Goal: Task Accomplishment & Management: Use online tool/utility

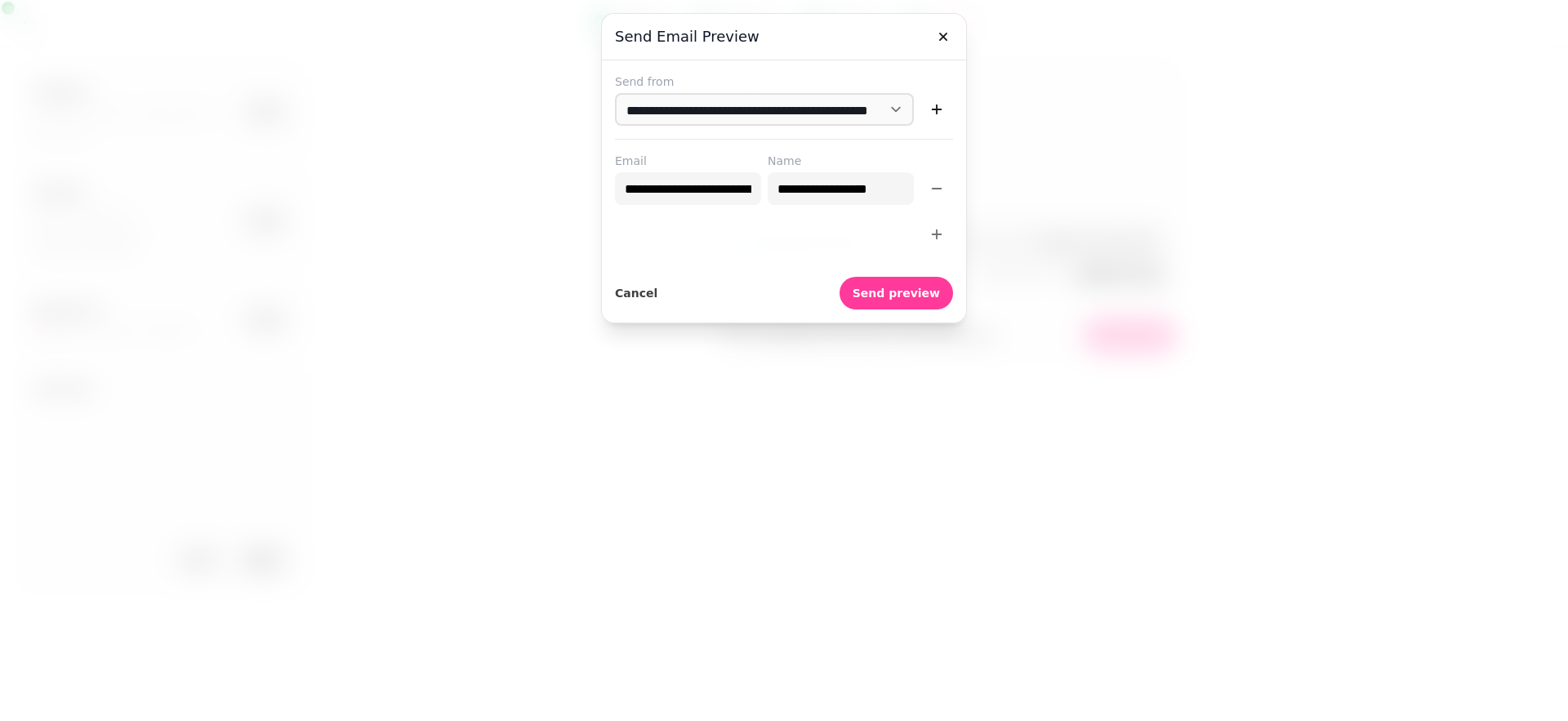
select select "**********"
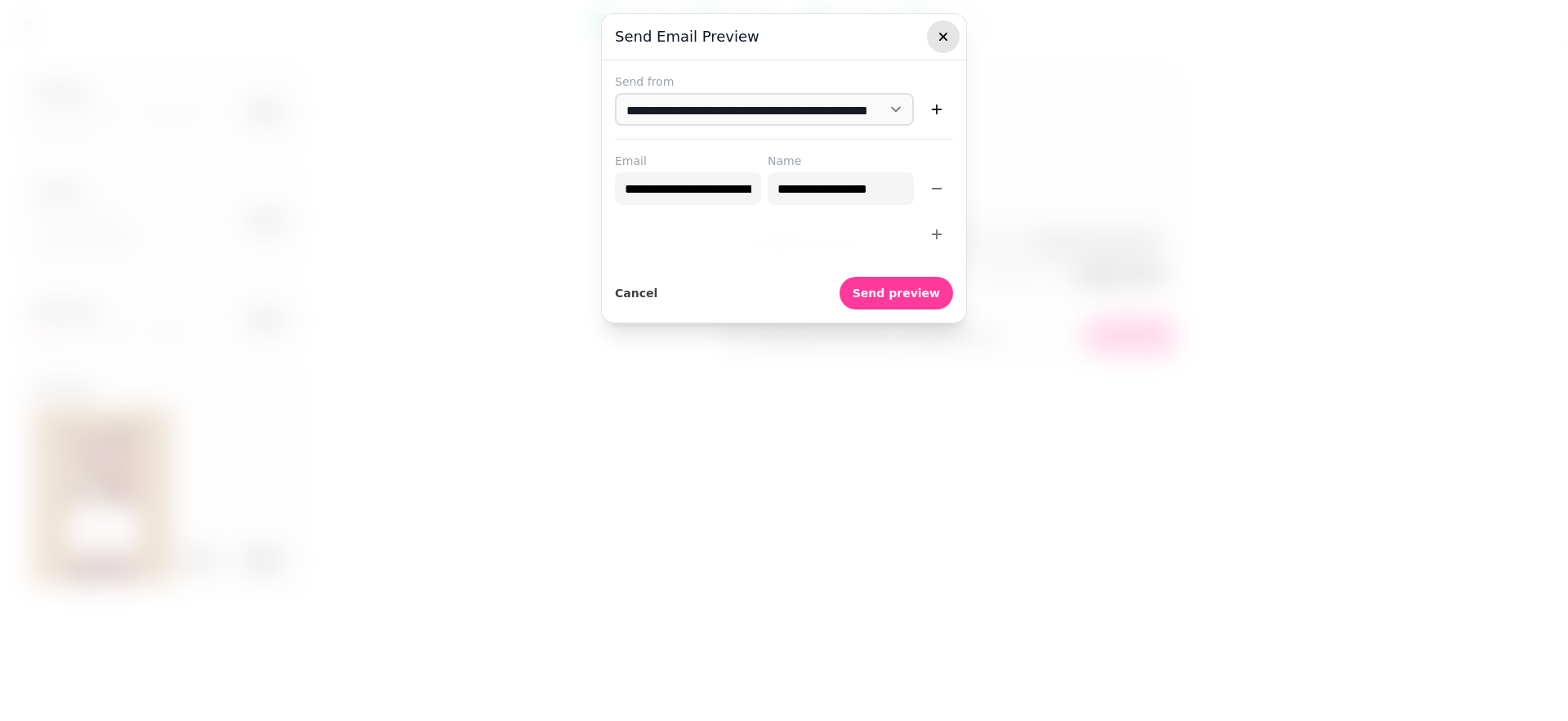
click at [942, 41] on icon "button" at bounding box center [943, 37] width 16 height 16
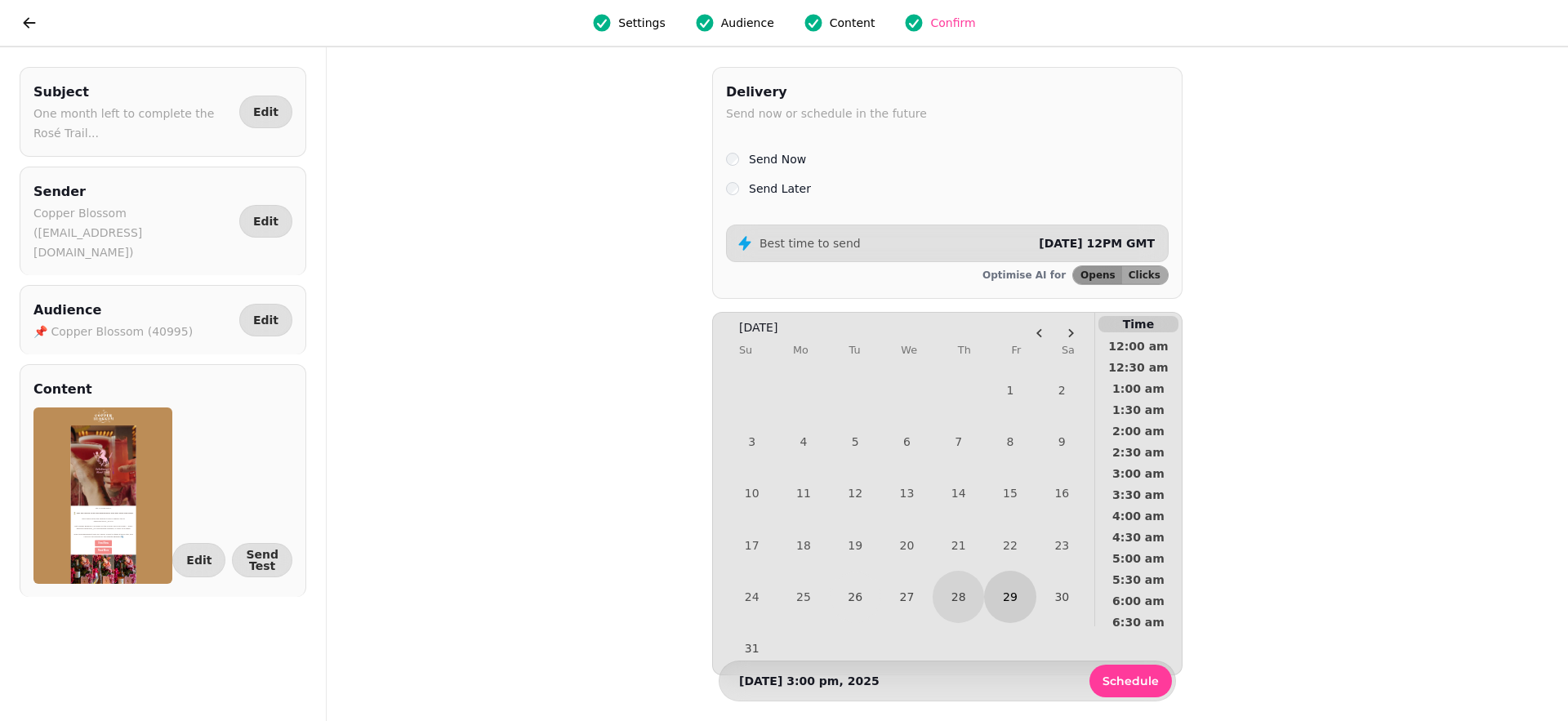
click at [1021, 606] on button "29" at bounding box center [1010, 597] width 52 height 52
click at [968, 602] on button "28" at bounding box center [959, 597] width 52 height 52
click at [854, 596] on button "26" at bounding box center [855, 596] width 49 height 49
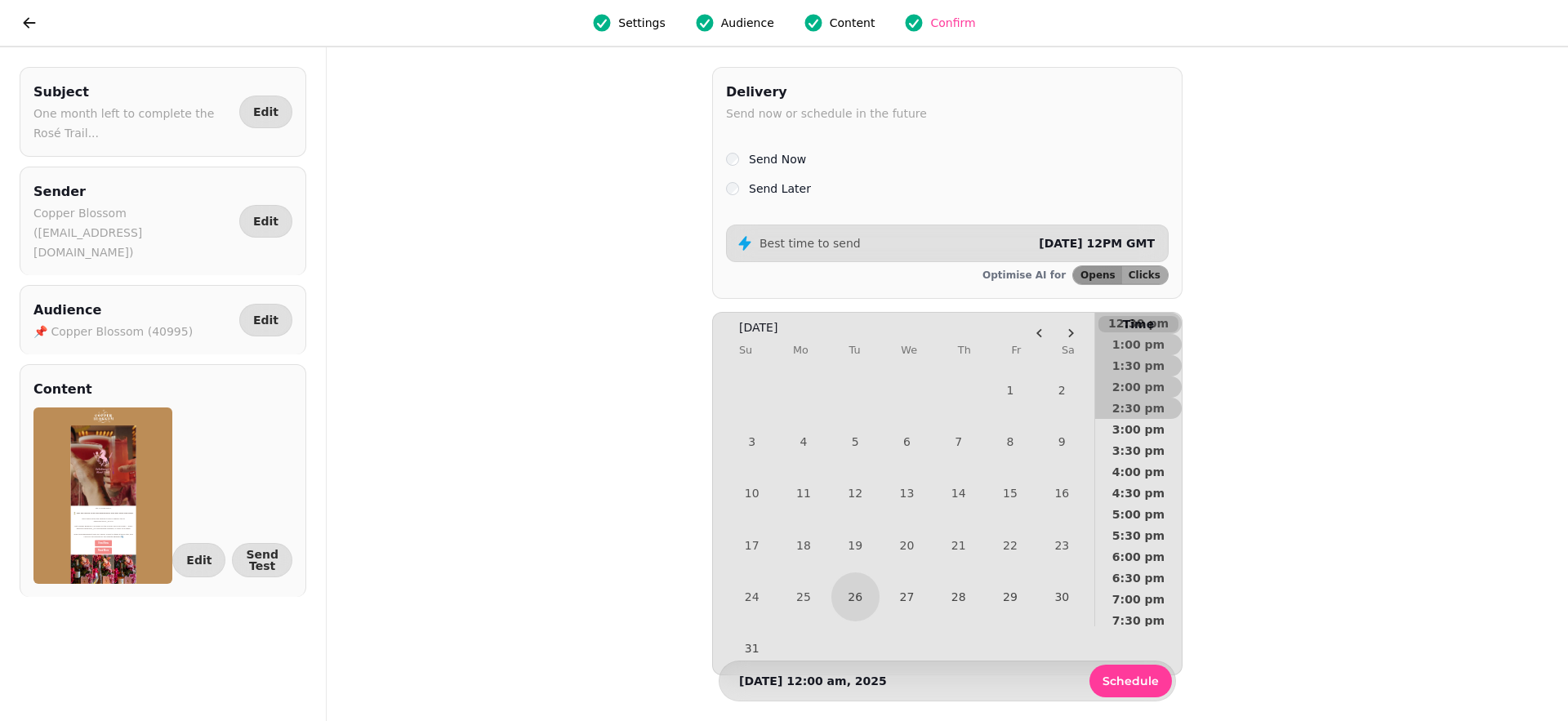
scroll to position [568, 0]
click at [1142, 463] on span "4:00 pm" at bounding box center [1139, 469] width 60 height 12
click at [1150, 535] on button "5:30 pm" at bounding box center [1138, 543] width 86 height 21
click at [1124, 675] on span "Schedule" at bounding box center [1131, 681] width 57 height 12
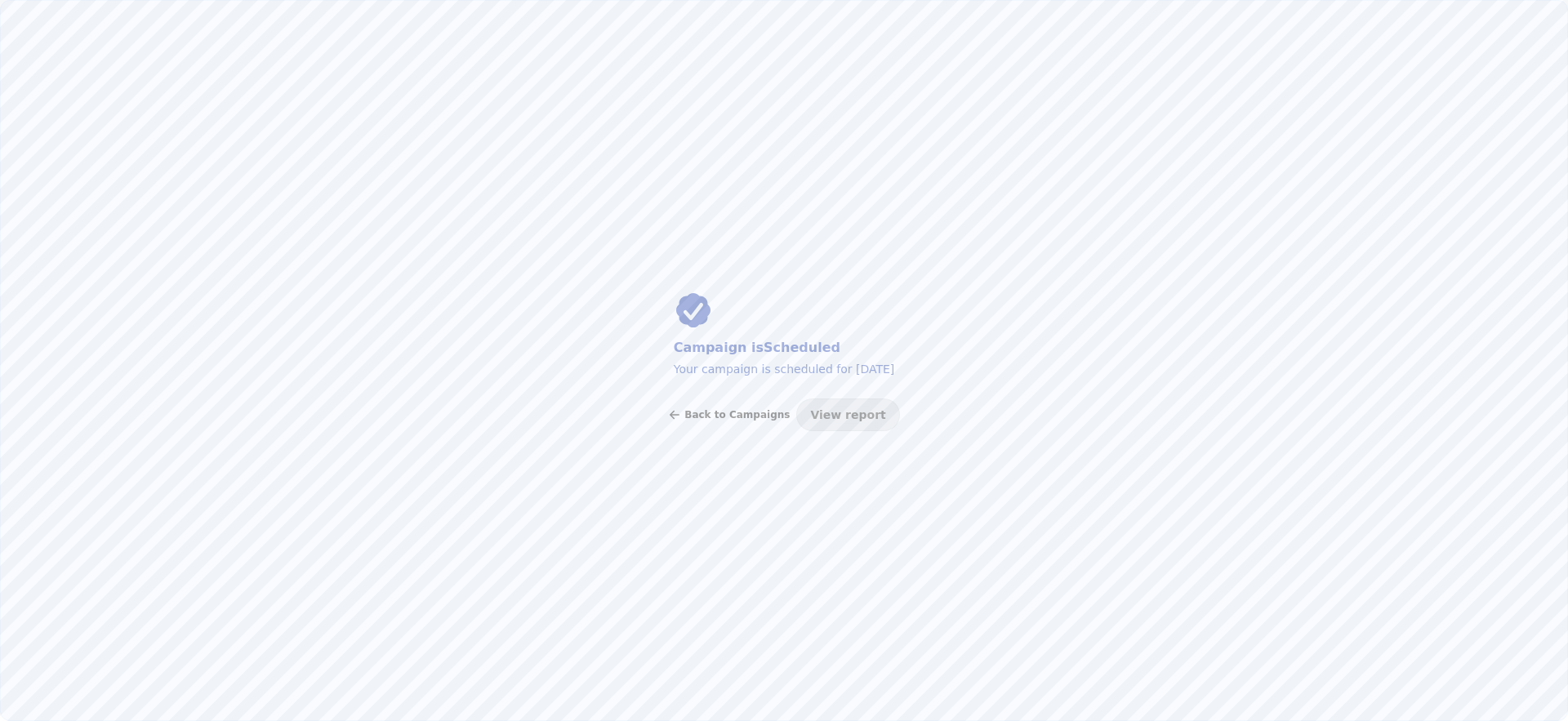
click at [735, 410] on span "Back to Campaigns" at bounding box center [737, 415] width 105 height 10
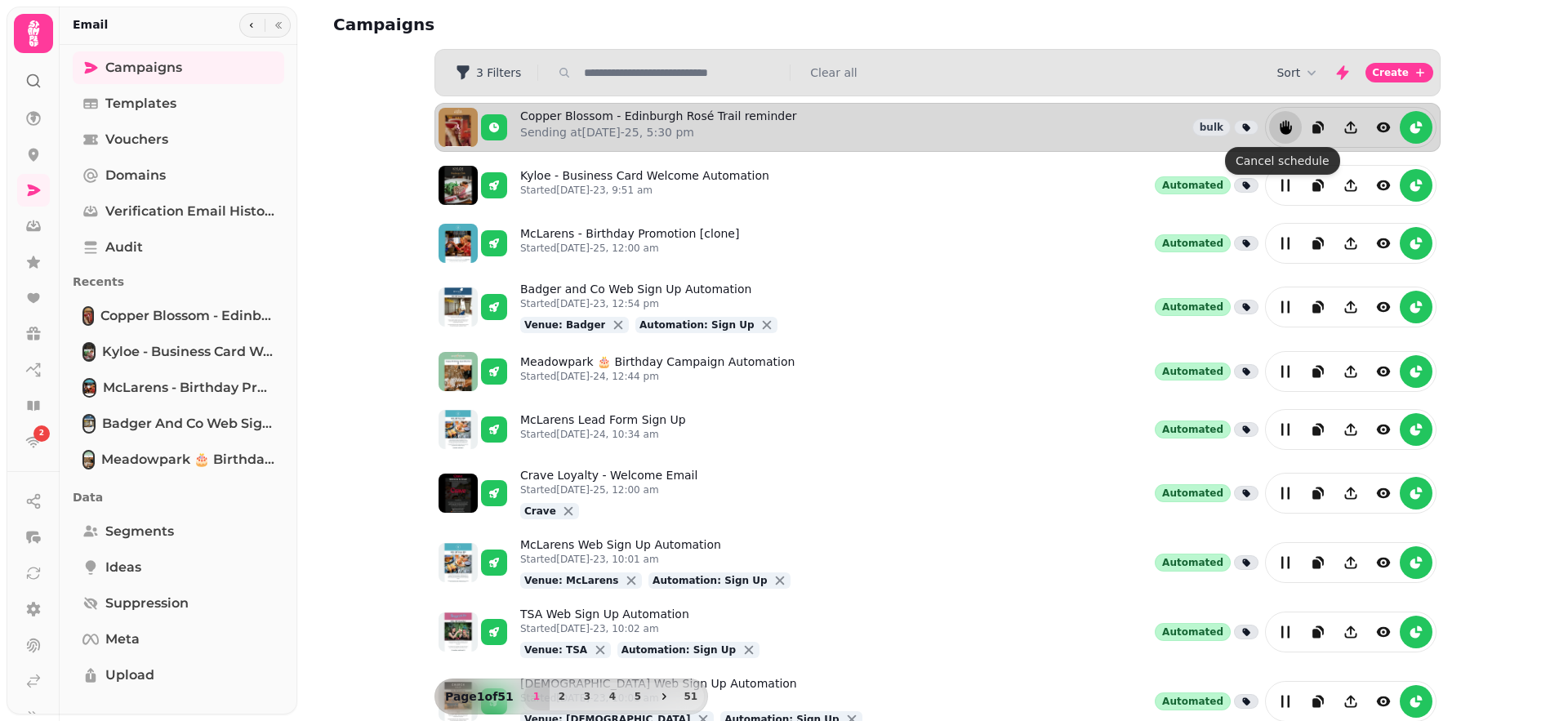
click at [1290, 123] on button "reports" at bounding box center [1285, 127] width 33 height 33
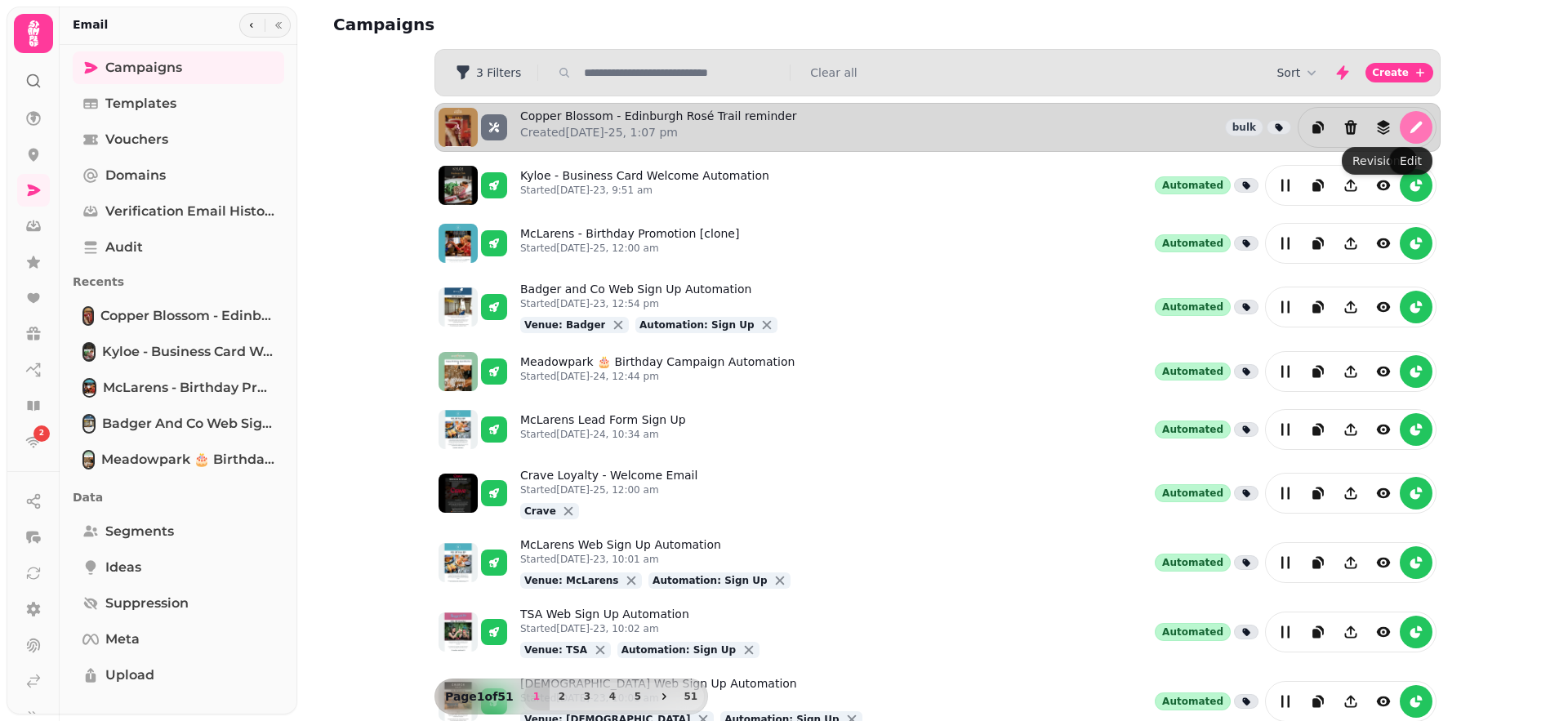
click at [1409, 117] on button "edit" at bounding box center [1416, 127] width 33 height 33
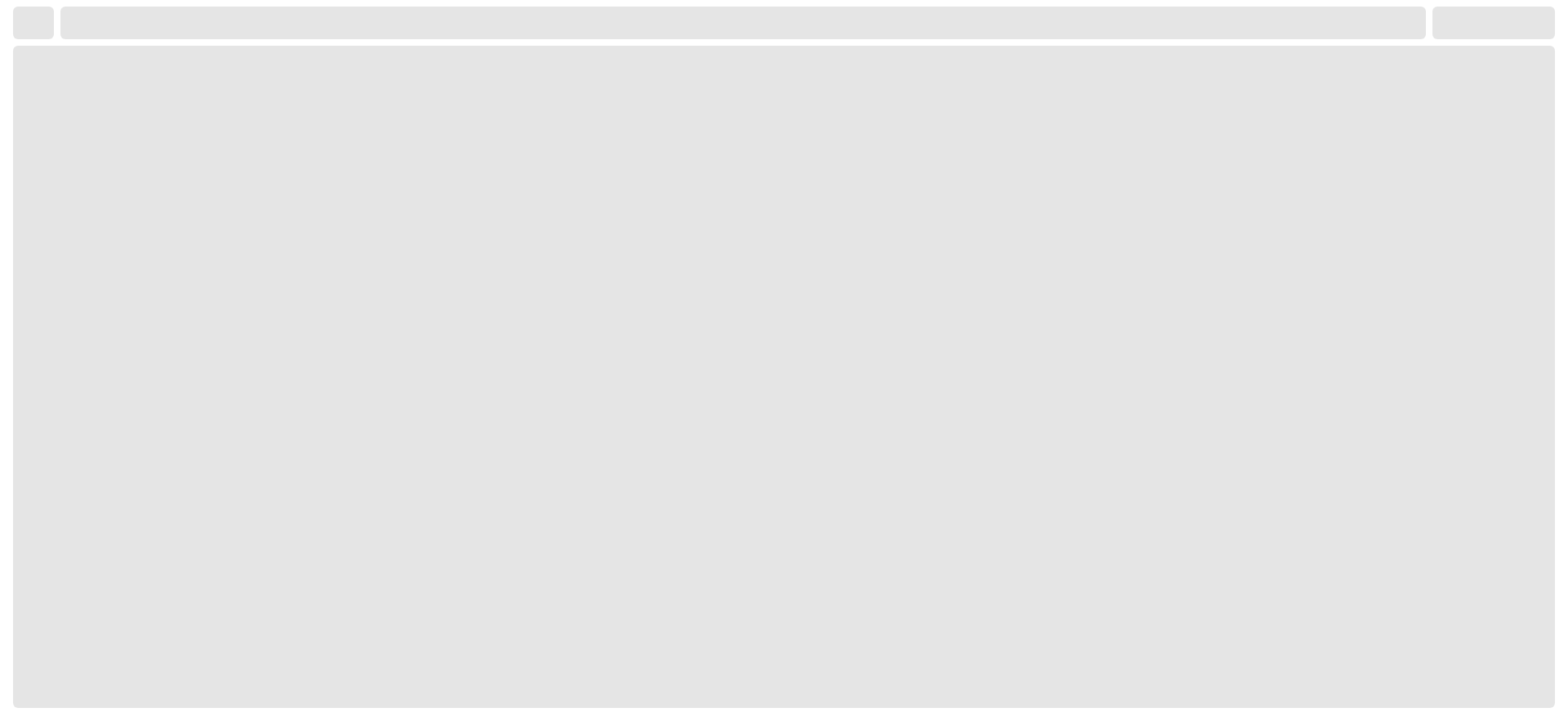
select select "**********"
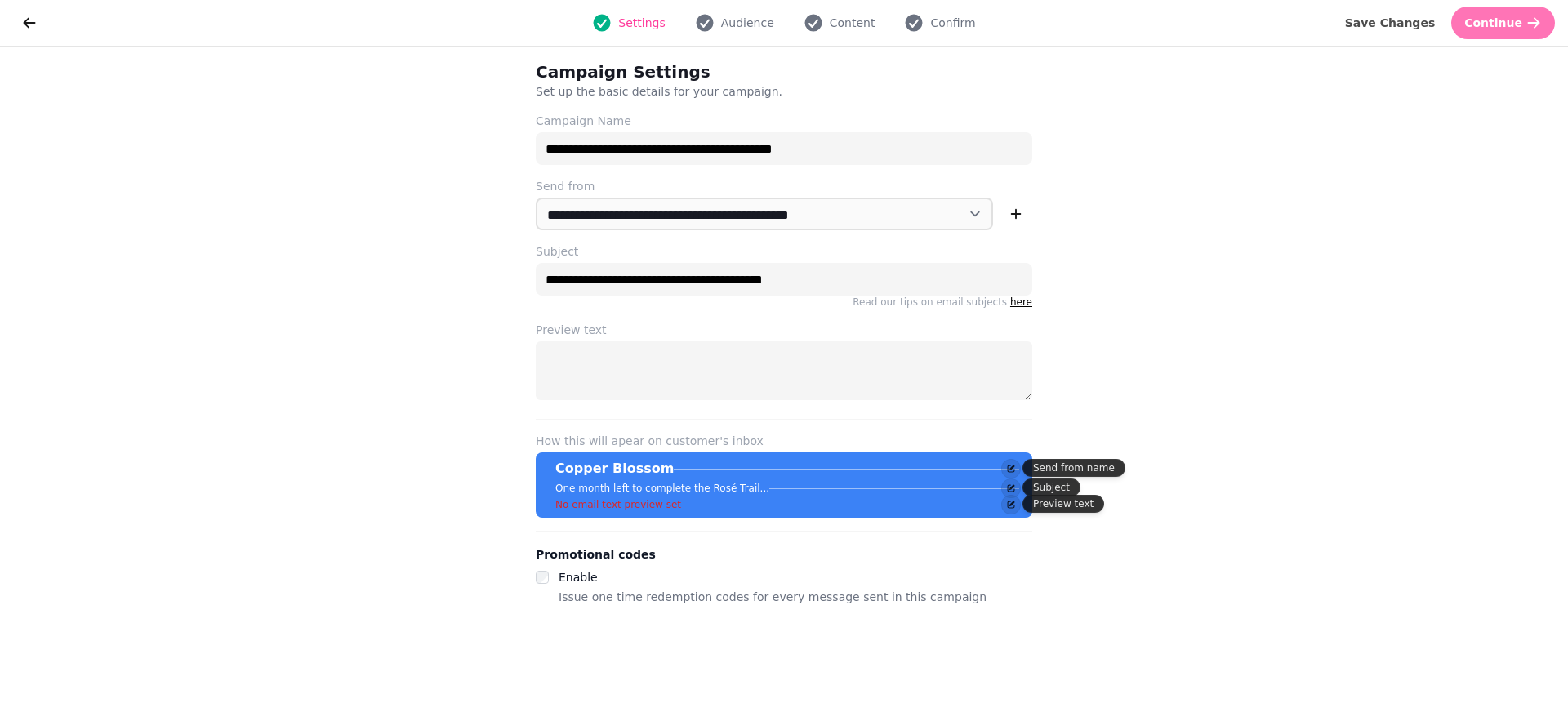
click at [1496, 21] on span "Continue" at bounding box center [1494, 23] width 58 height 12
select select "**********"
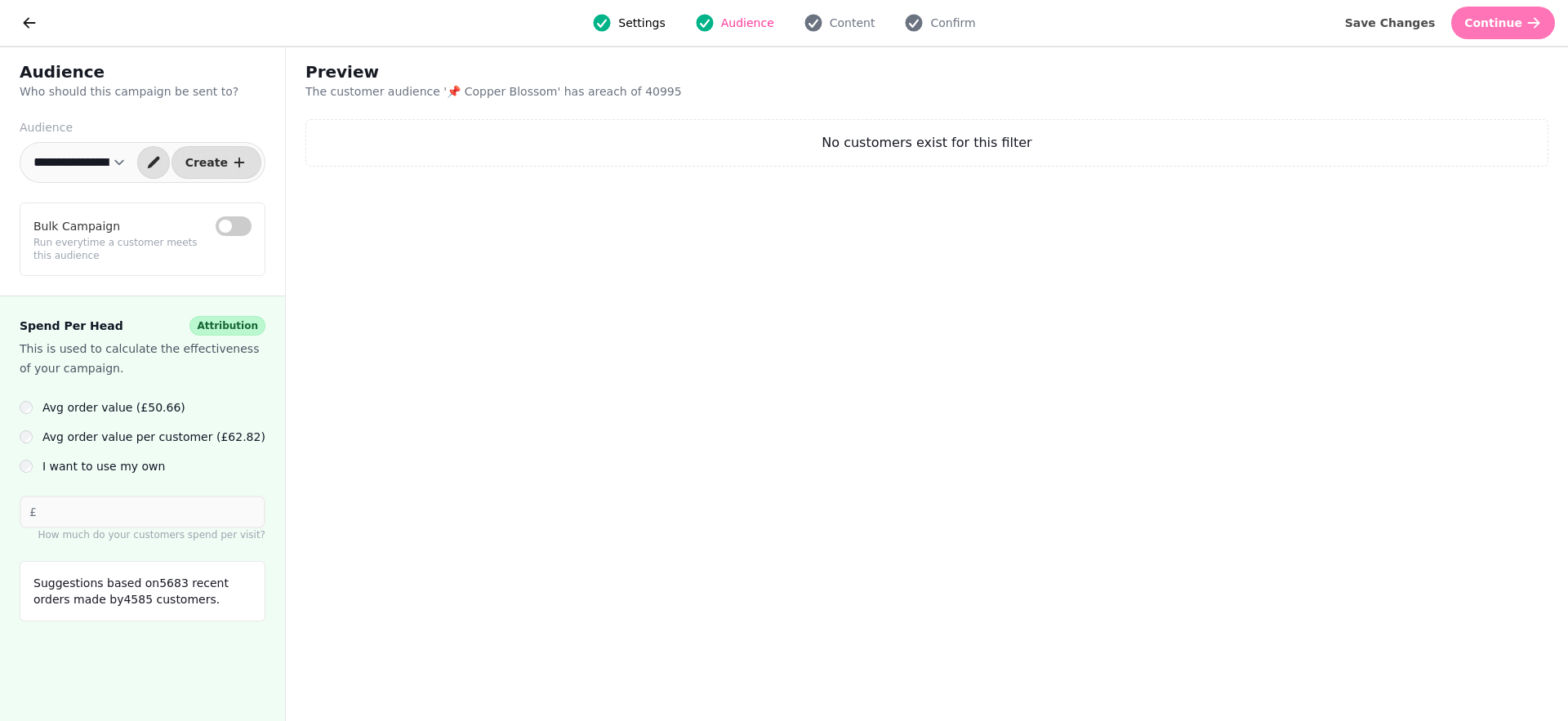
click at [1484, 31] on button "Continue" at bounding box center [1503, 23] width 104 height 33
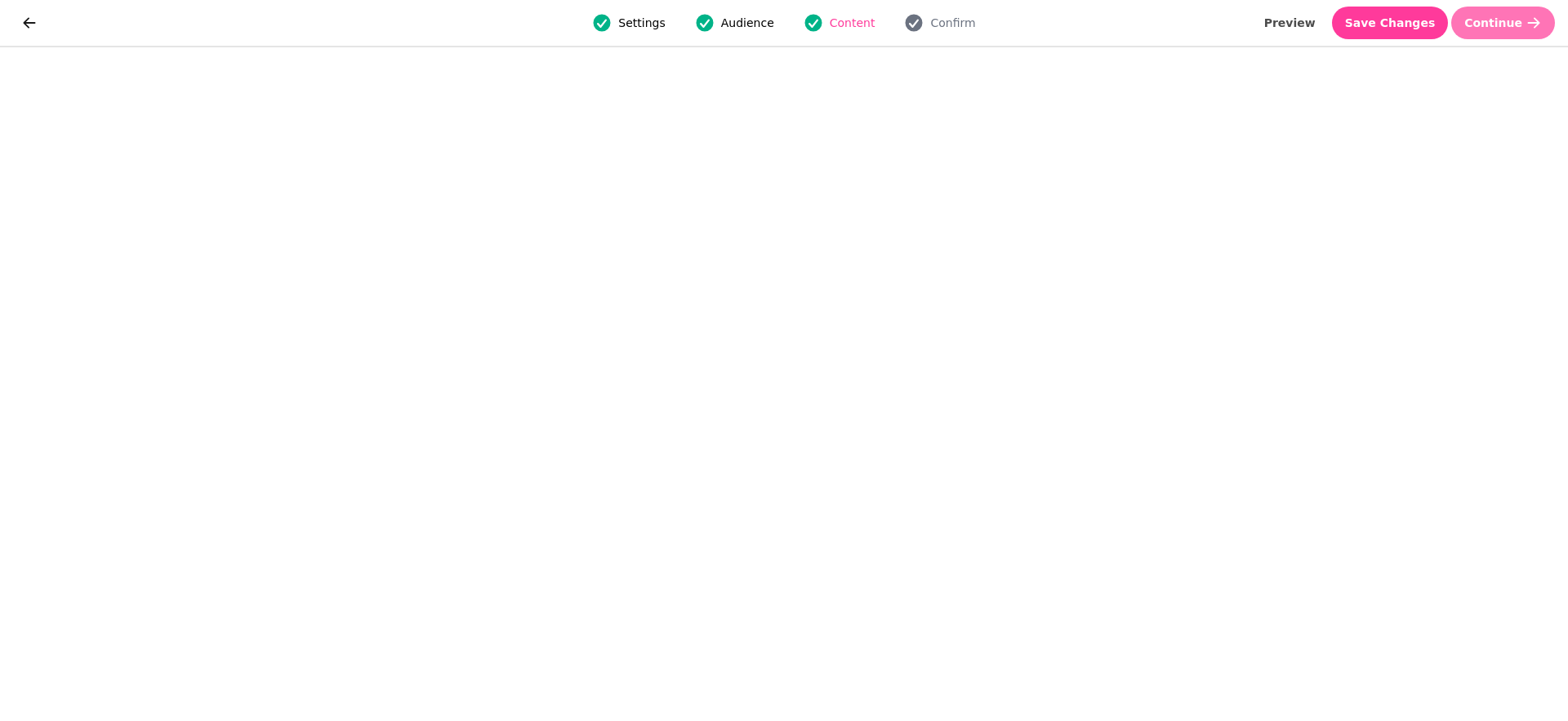
click at [1516, 22] on span "Continue" at bounding box center [1494, 23] width 58 height 12
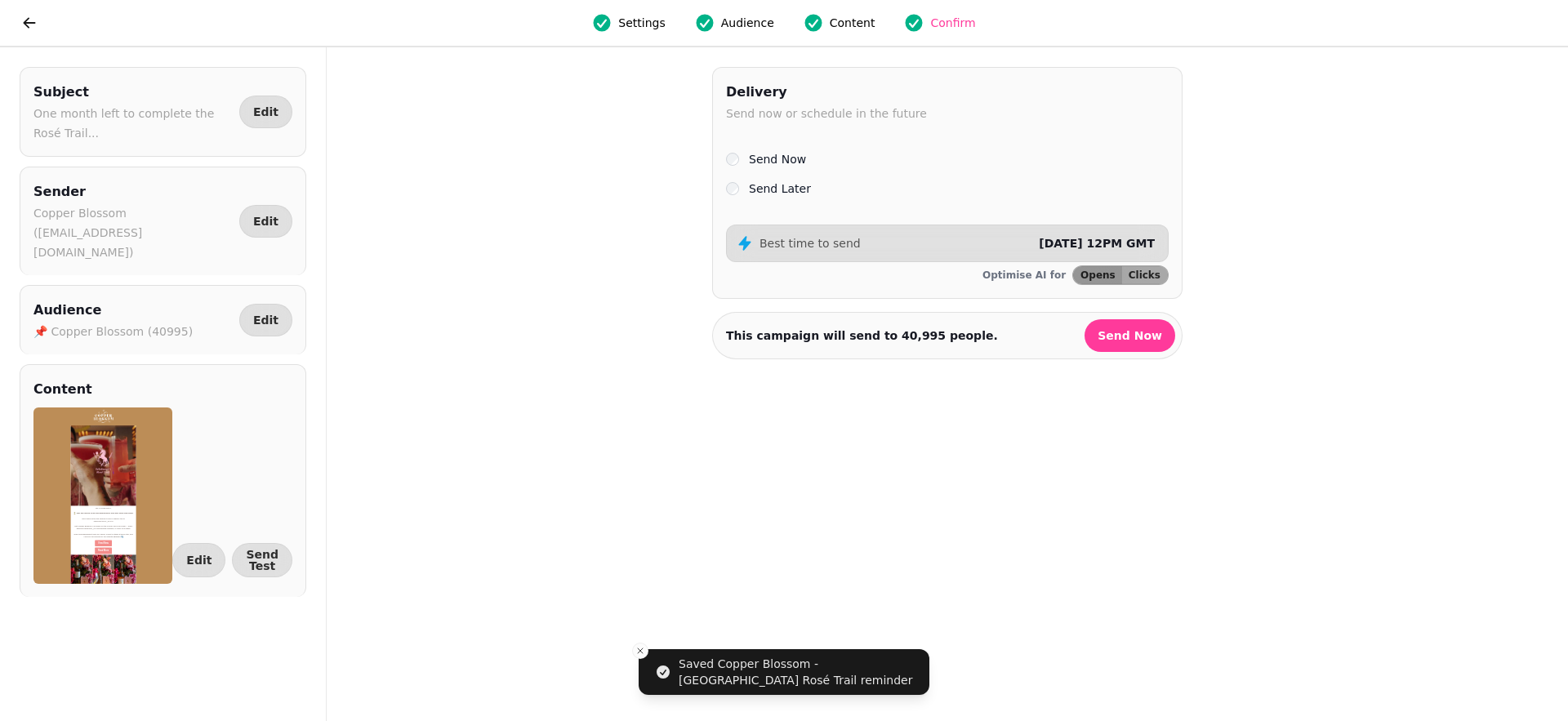
click at [741, 194] on div "Send Later" at bounding box center [947, 188] width 442 height 20
click at [739, 192] on div "Send Later" at bounding box center [947, 188] width 442 height 20
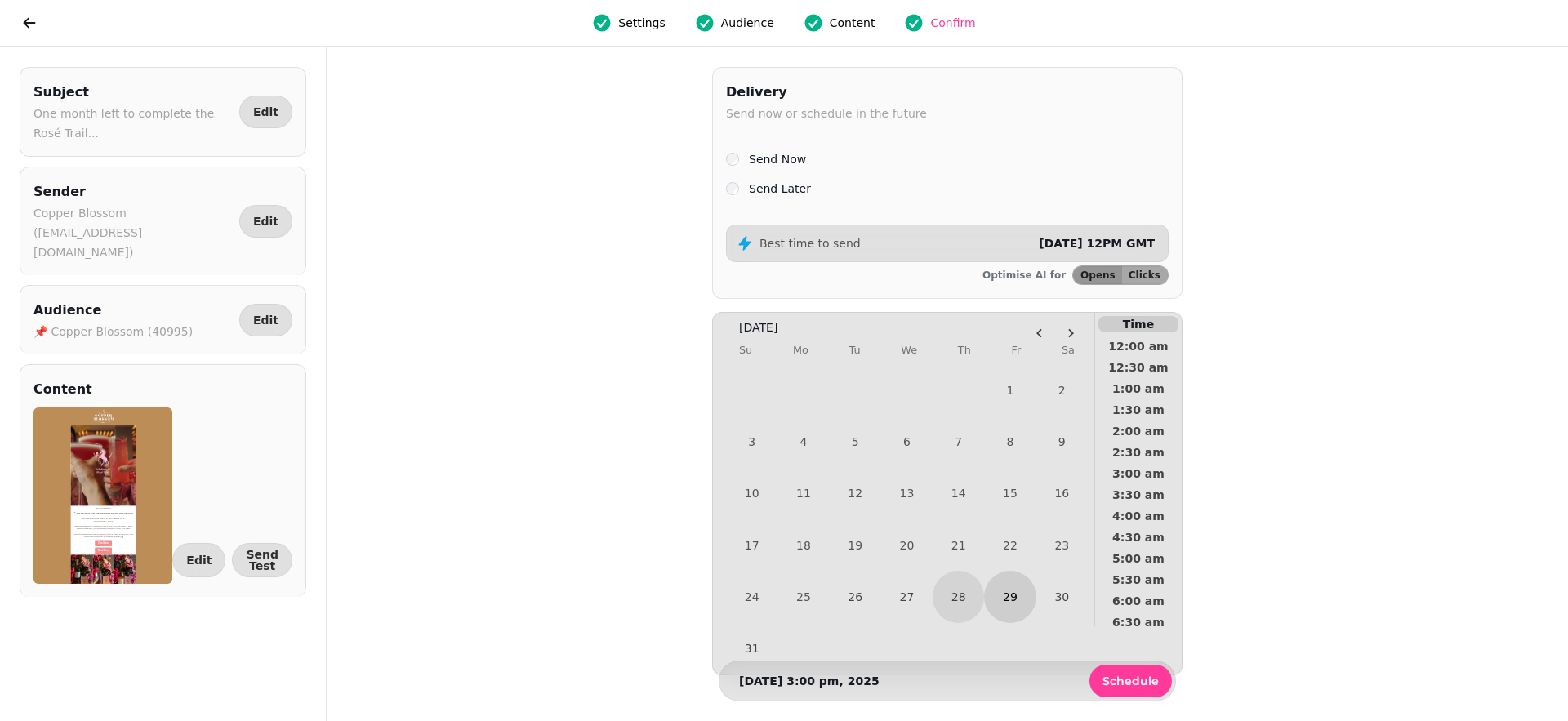
click at [1017, 589] on button "29" at bounding box center [1010, 597] width 52 height 52
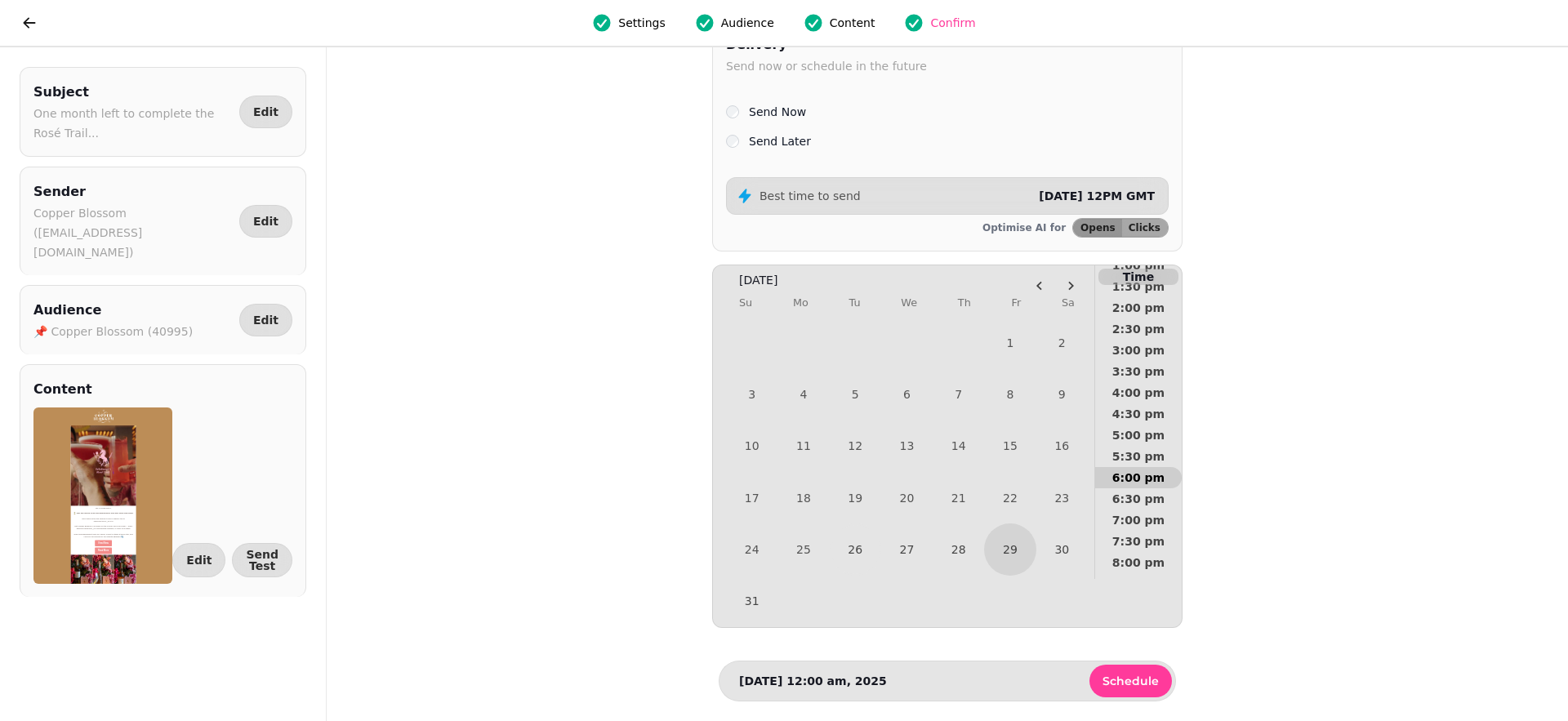
scroll to position [578, 0]
click at [1128, 368] on span "3:00 pm" at bounding box center [1139, 369] width 60 height 12
click at [1134, 683] on span "Schedule" at bounding box center [1131, 681] width 57 height 12
